Goal: Find specific page/section

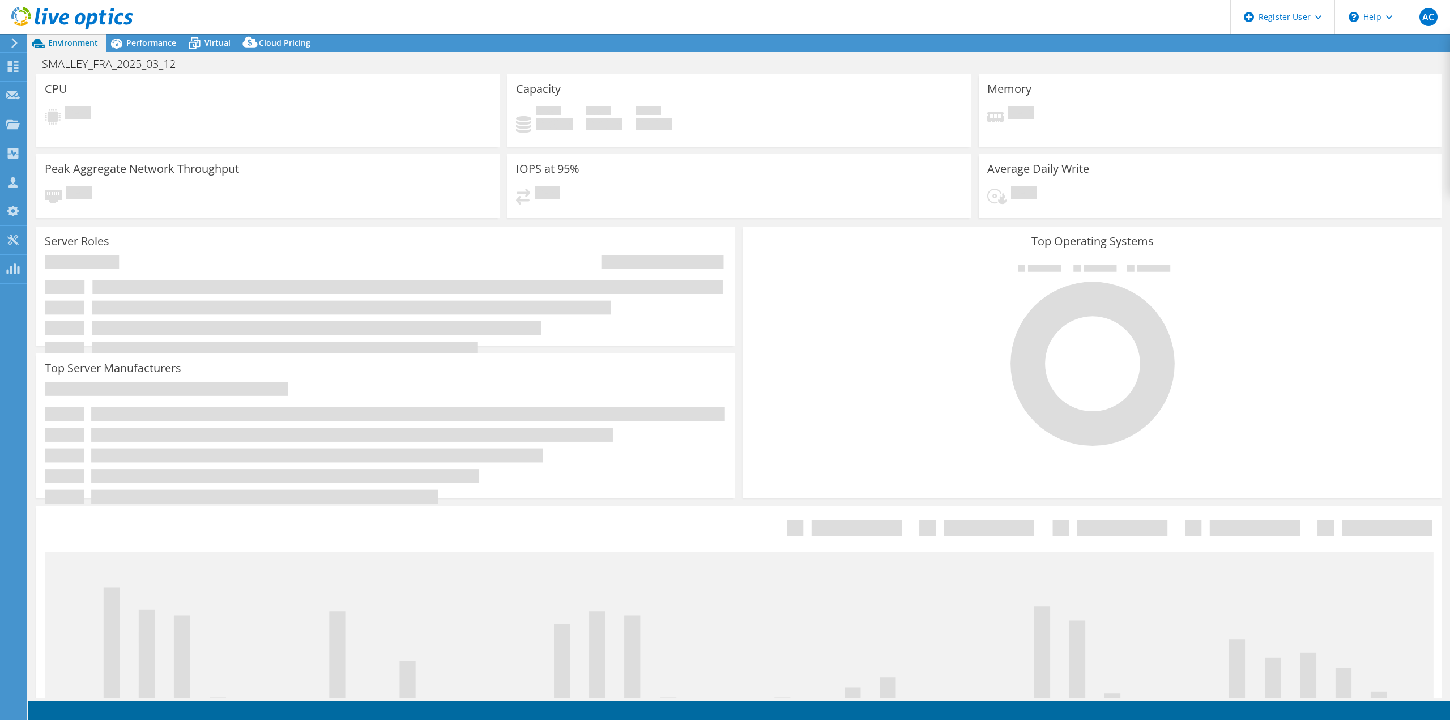
select select "USD"
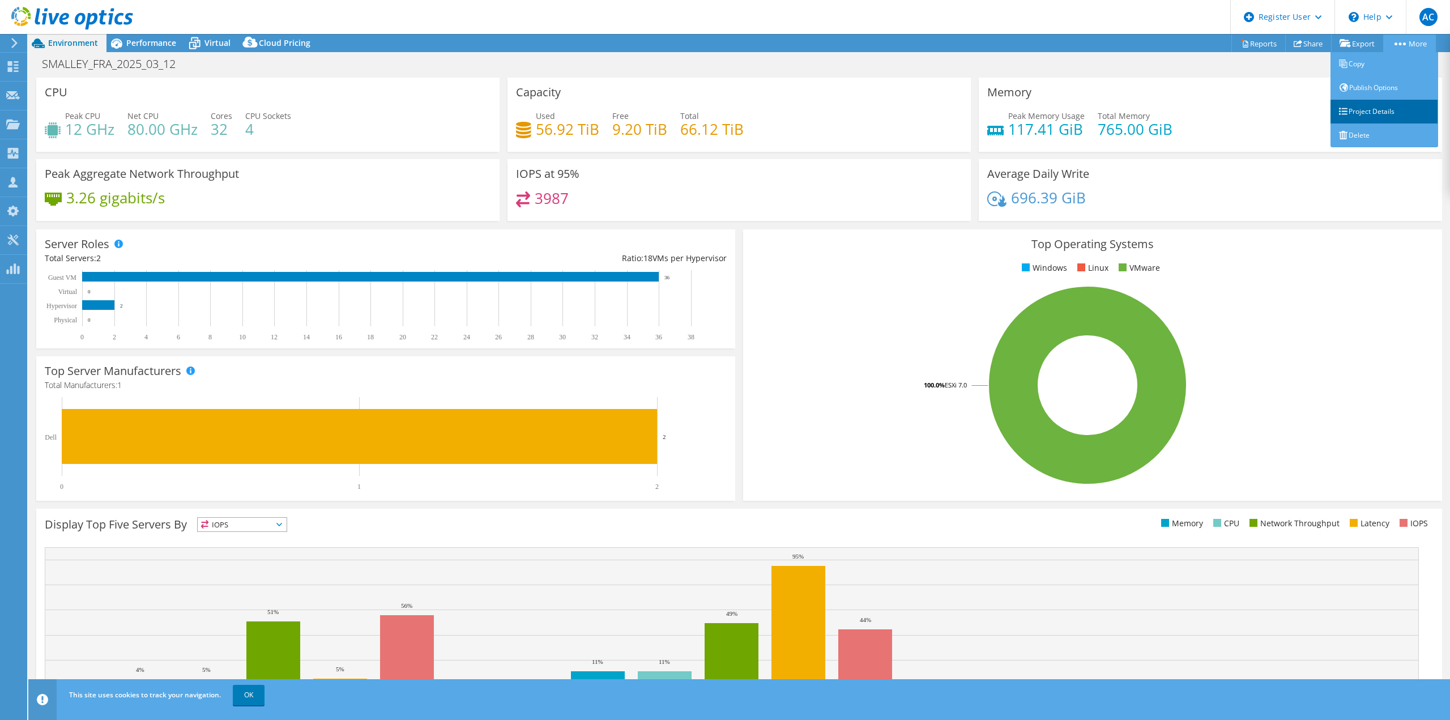
click at [1391, 105] on link "Project Details" at bounding box center [1385, 112] width 108 height 24
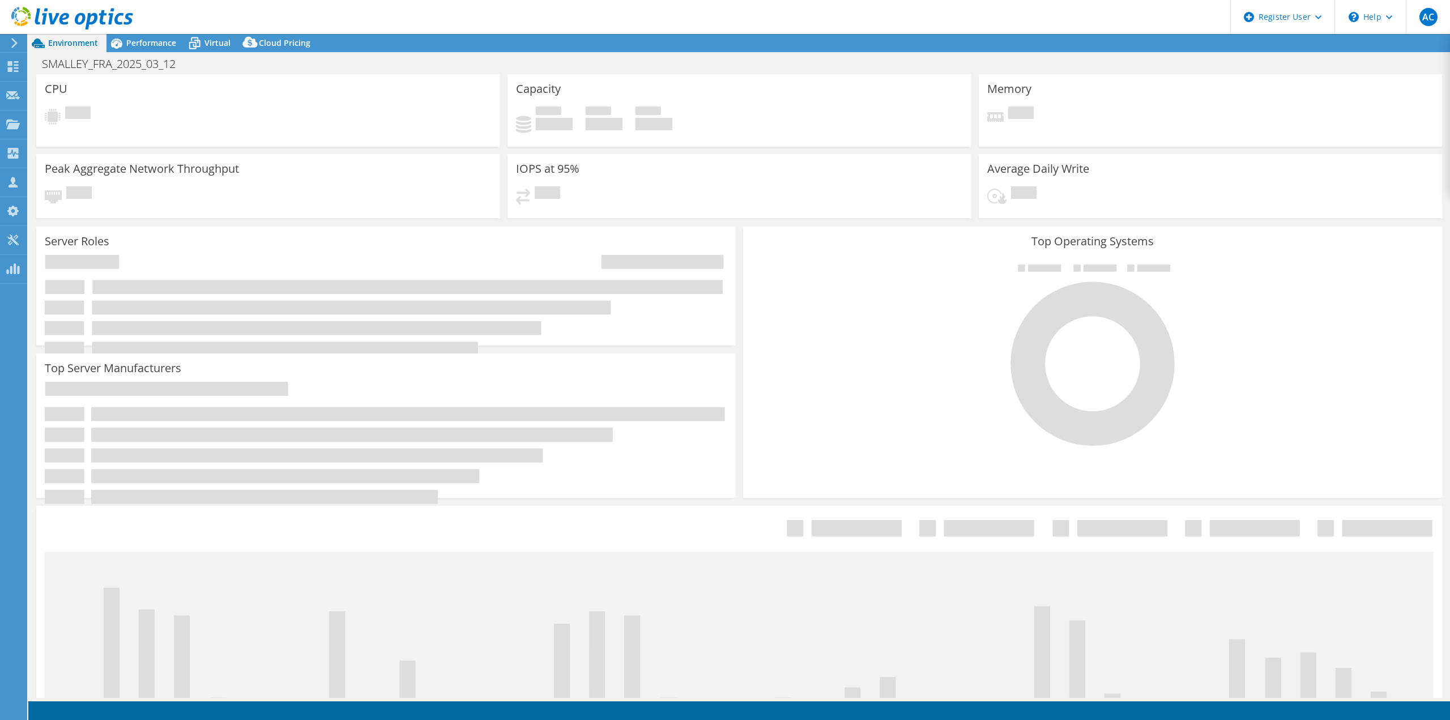
select select "USD"
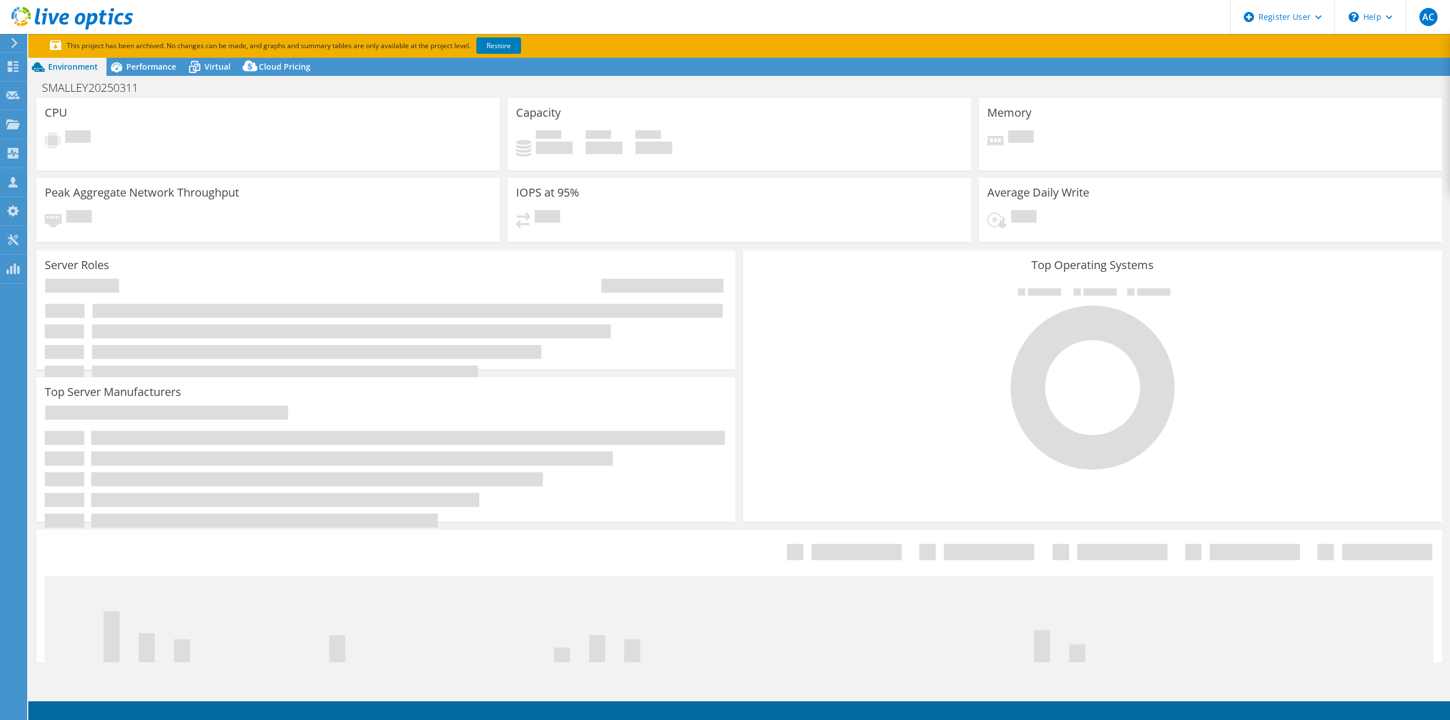
select select "USEast"
select select "USD"
